Goal: Check status: Check status

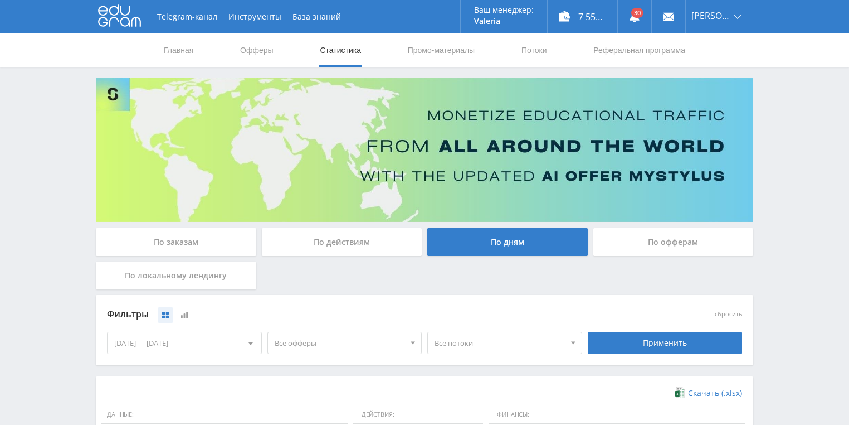
scroll to position [223, 0]
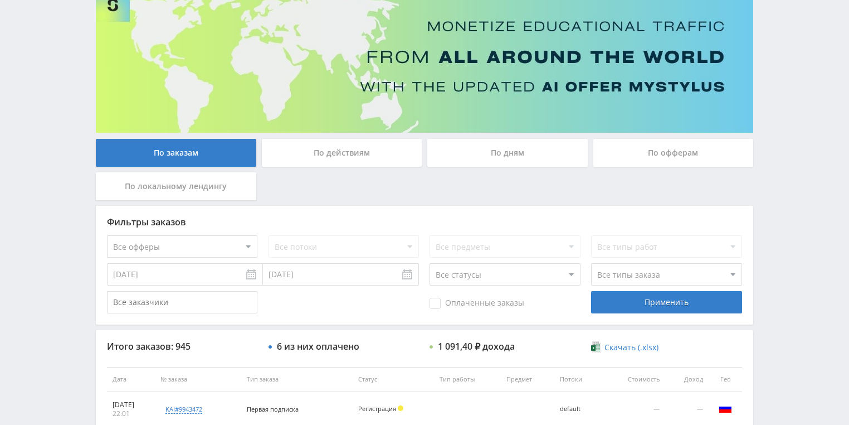
click at [325, 148] on div "По действиям" at bounding box center [342, 153] width 161 height 28
click at [0, 0] on input "По действиям" at bounding box center [0, 0] width 0 height 0
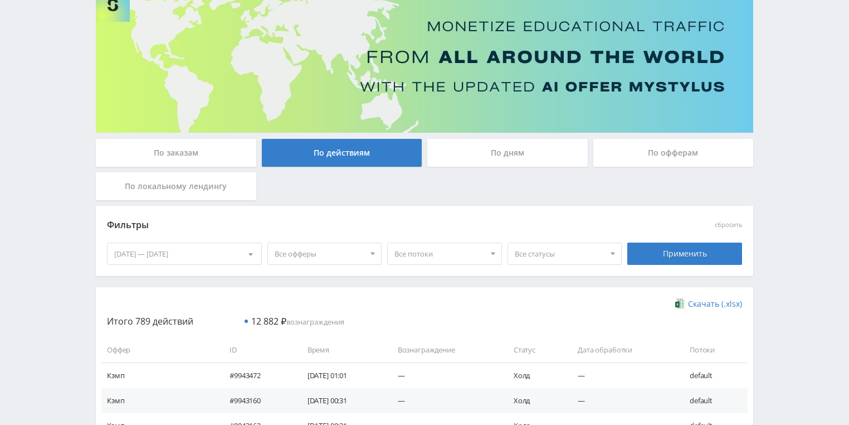
click at [468, 154] on div "По дням" at bounding box center [507, 153] width 161 height 28
click at [0, 0] on input "По дням" at bounding box center [0, 0] width 0 height 0
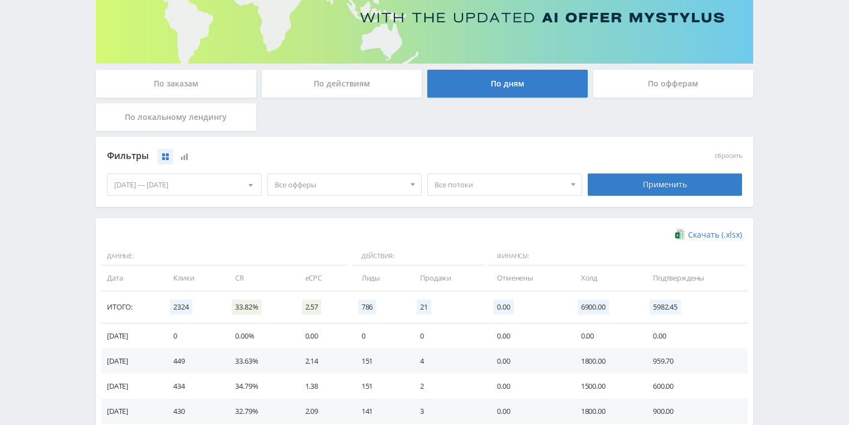
scroll to position [268, 0]
